Goal: Task Accomplishment & Management: Use online tool/utility

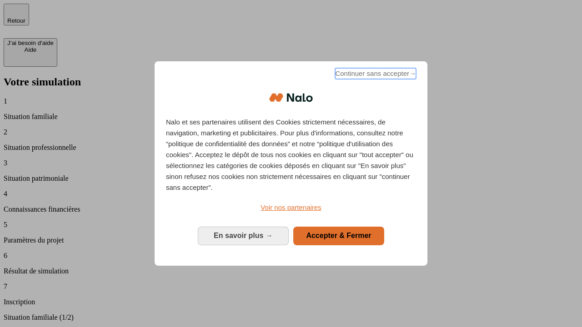
click at [375, 75] on span "Continuer sans accepter →" at bounding box center [375, 73] width 81 height 11
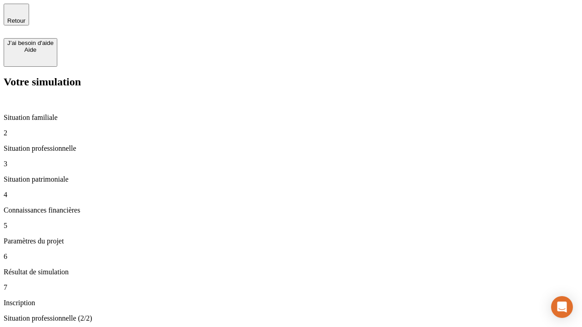
type input "30 000"
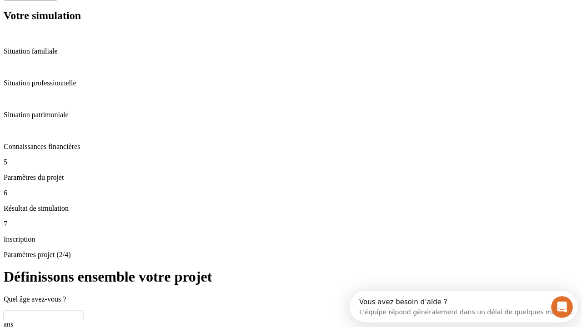
scroll to position [17, 0]
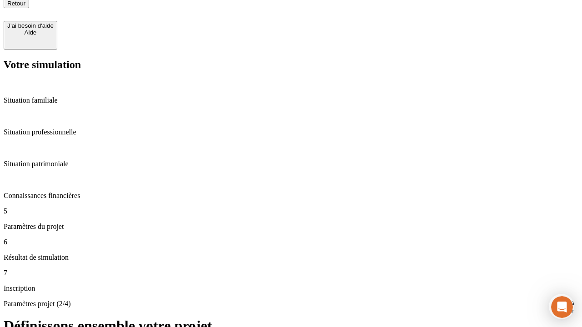
type input "25"
type input "64"
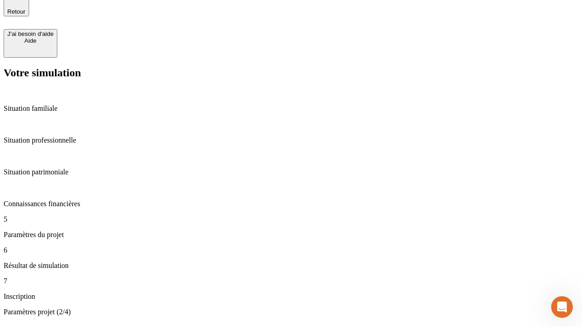
type input "1 000"
type input "640"
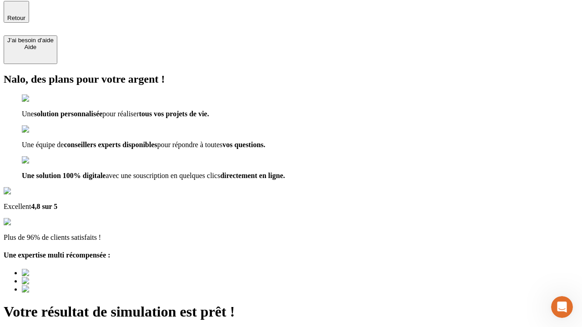
type input "[EMAIL_ADDRESS][PERSON_NAME][DOMAIN_NAME]"
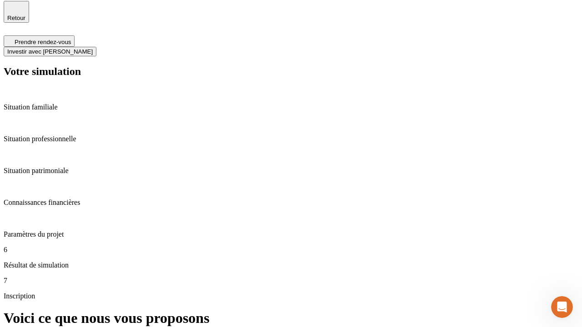
click at [93, 48] on span "Investir avec [PERSON_NAME]" at bounding box center [50, 51] width 86 height 7
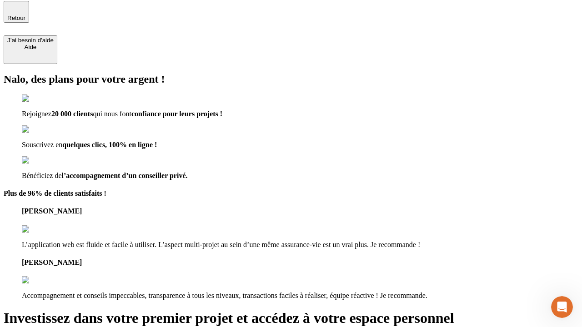
scroll to position [2, 0]
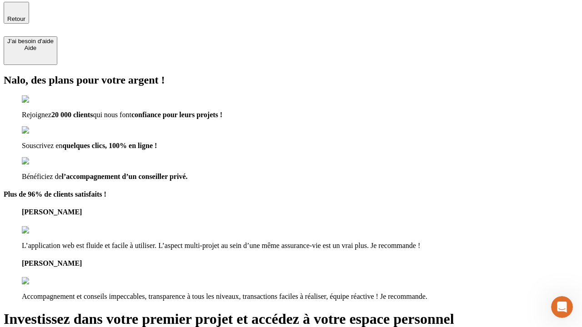
type input "[EMAIL_ADDRESS][PERSON_NAME][DOMAIN_NAME]"
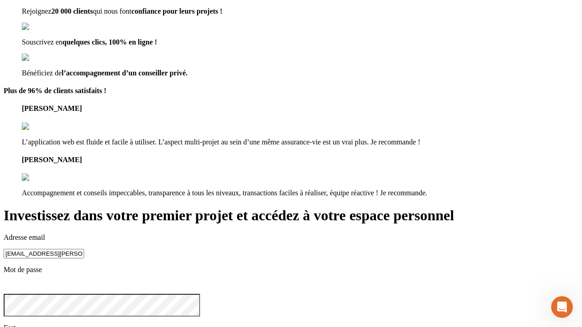
scroll to position [10, 0]
